Goal: Find specific page/section: Find specific page/section

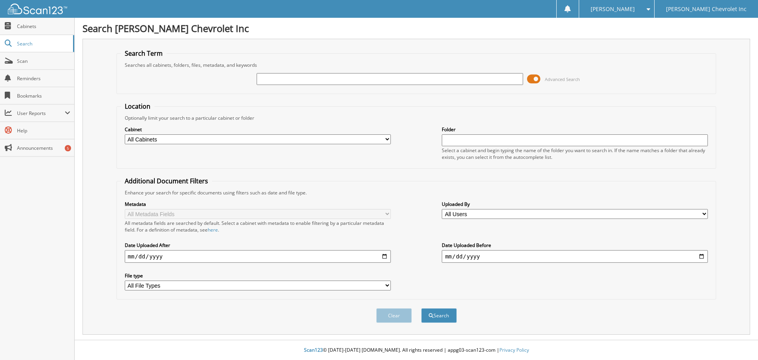
click at [294, 84] on input "text" at bounding box center [390, 79] width 266 height 12
type input "u296257a"
click at [421, 308] on button "Search" at bounding box center [439, 315] width 36 height 15
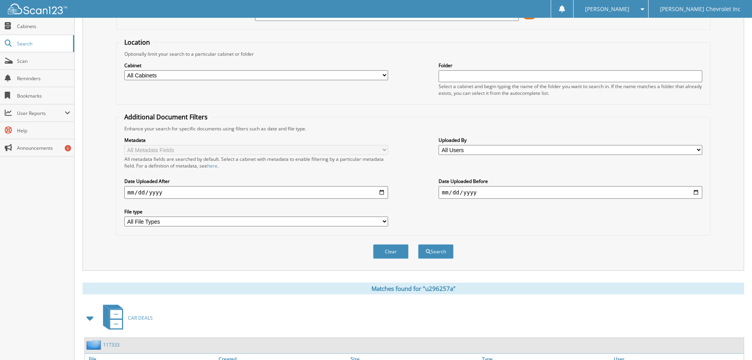
scroll to position [125, 0]
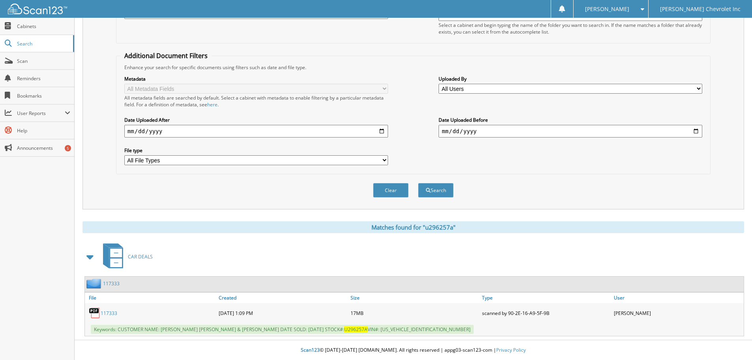
click at [98, 320] on div "117333 [DATE] 1:09 PM 17MB" at bounding box center [414, 313] width 659 height 20
click at [105, 310] on link "117333" at bounding box center [109, 312] width 17 height 7
click at [629, 11] on span "[PERSON_NAME]" at bounding box center [607, 9] width 44 height 5
click at [107, 311] on link "117333" at bounding box center [109, 312] width 17 height 7
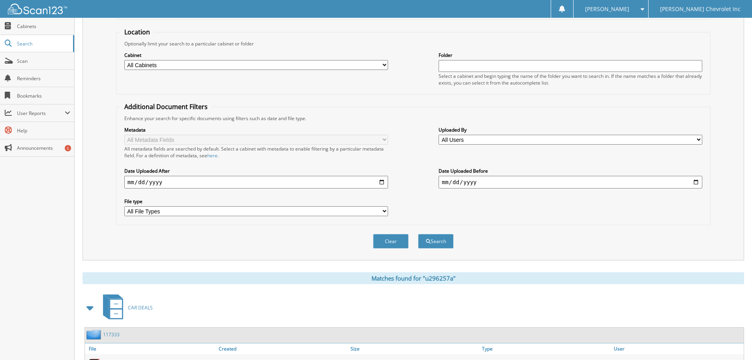
scroll to position [0, 0]
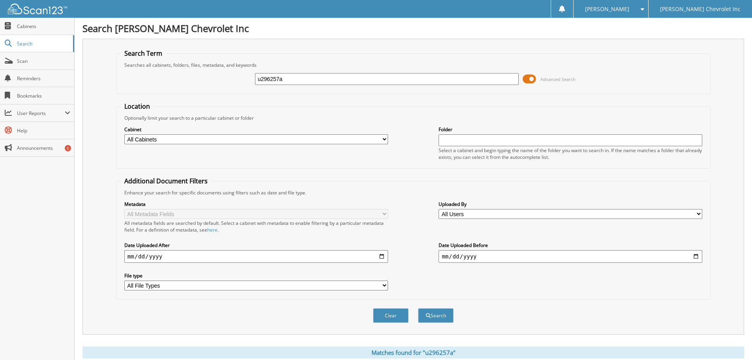
click at [293, 68] on div "Searches all cabinets, folders, files, metadata, and keywords" at bounding box center [413, 65] width 586 height 7
click at [294, 81] on input "u296257a" at bounding box center [387, 79] width 264 height 12
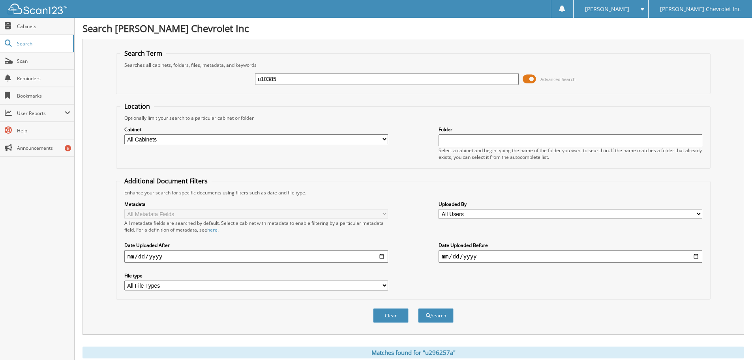
type input "u10385"
click at [418, 308] on button "Search" at bounding box center [436, 315] width 36 height 15
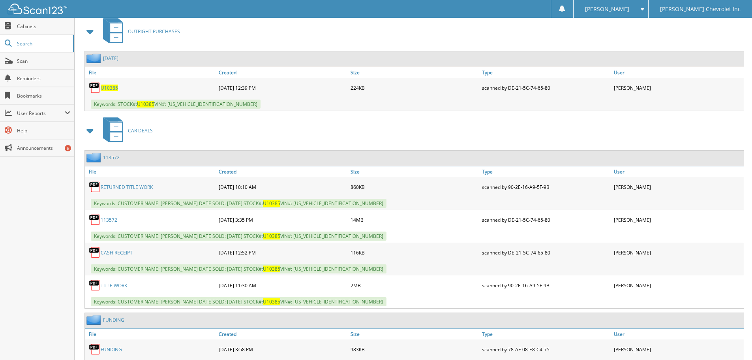
scroll to position [355, 0]
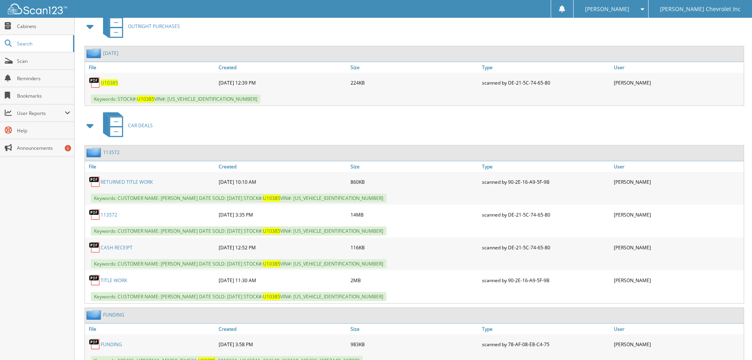
click at [122, 282] on link "TITLE WORK" at bounding box center [114, 280] width 26 height 7
click at [109, 221] on div "113572" at bounding box center [151, 214] width 132 height 16
click at [105, 216] on link "113572" at bounding box center [109, 214] width 17 height 7
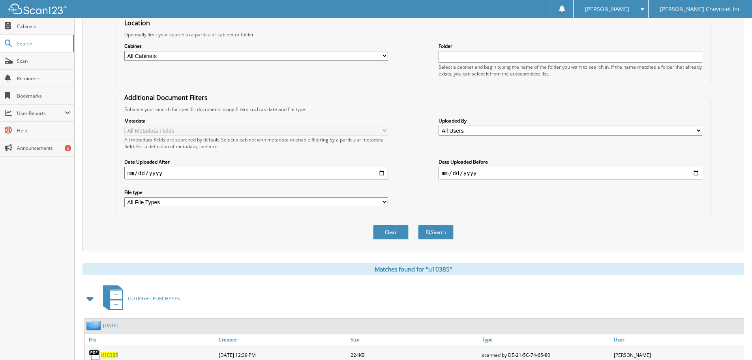
scroll to position [79, 0]
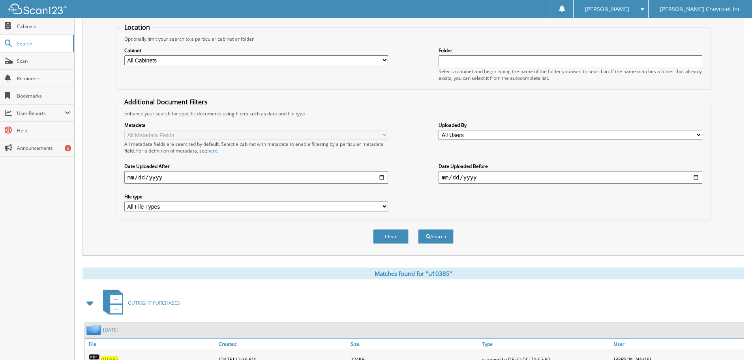
drag, startPoint x: 625, startPoint y: 7, endPoint x: 625, endPoint y: 11, distance: 4.0
click at [625, 8] on span "[PERSON_NAME]" at bounding box center [607, 9] width 44 height 5
click at [640, 44] on link "Logout" at bounding box center [610, 39] width 75 height 14
